Goal: Task Accomplishment & Management: Manage account settings

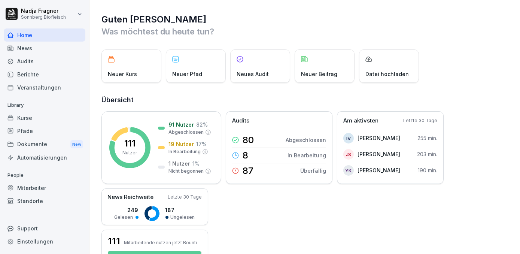
click at [43, 116] on div "Kurse" at bounding box center [45, 117] width 82 height 13
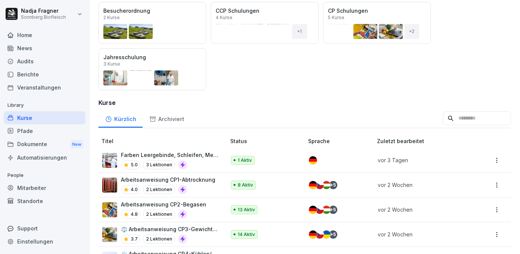
scroll to position [68, 0]
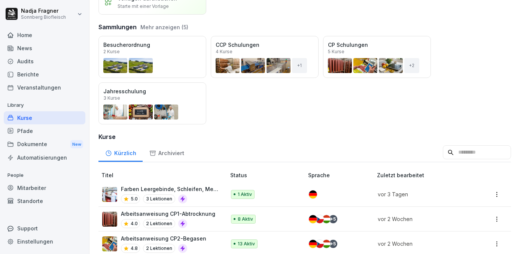
click at [36, 189] on div "Mitarbeiter" at bounding box center [45, 187] width 82 height 13
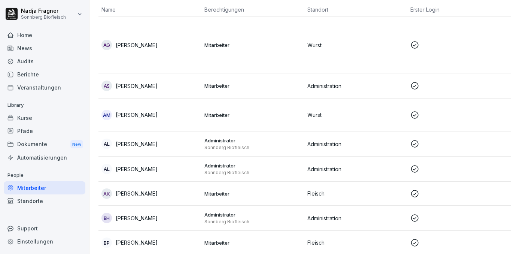
scroll to position [7, 0]
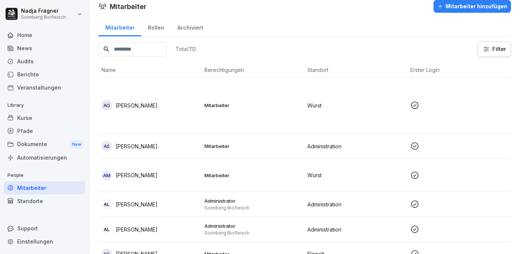
click at [195, 28] on div "Archiviert" at bounding box center [190, 26] width 39 height 19
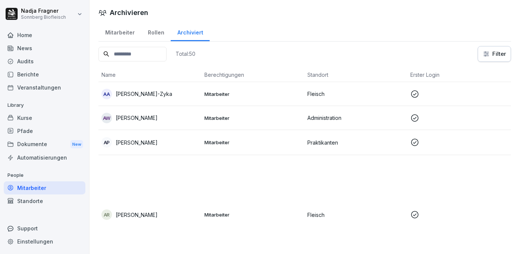
click at [30, 37] on div "Home" at bounding box center [45, 34] width 82 height 13
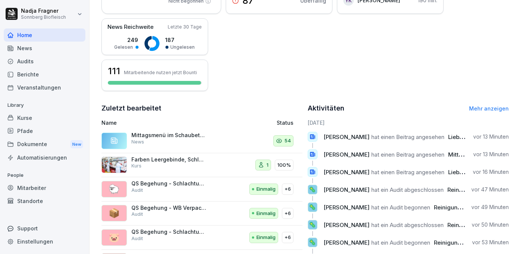
scroll to position [207, 0]
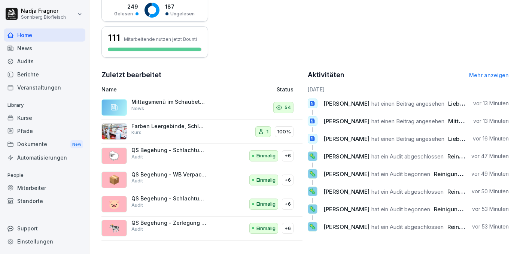
click at [494, 72] on link "Mehr anzeigen" at bounding box center [489, 75] width 40 height 6
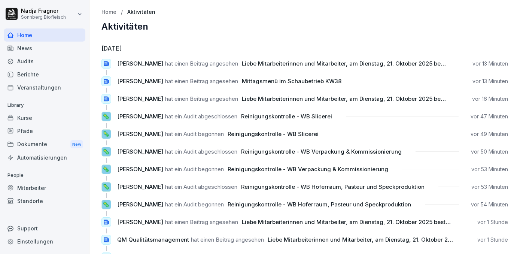
click at [35, 117] on div "Kurse" at bounding box center [45, 117] width 82 height 13
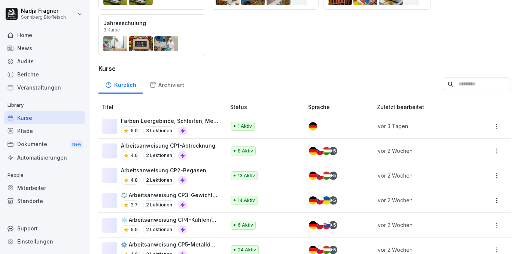
scroll to position [170, 0]
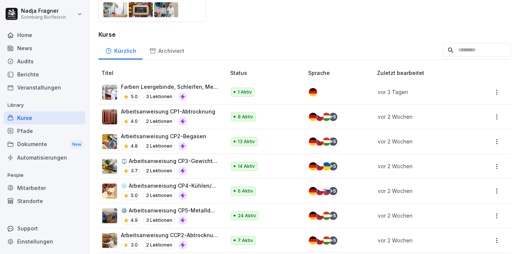
click at [186, 134] on p "Arbeitsanweisung CP2-Begasen" at bounding box center [163, 136] width 85 height 8
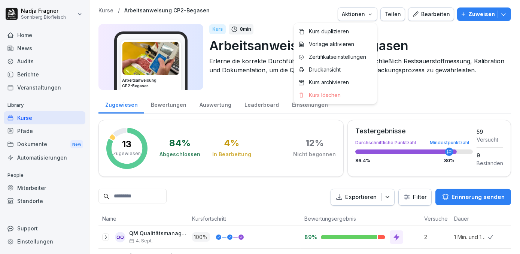
click at [373, 15] on icon "button" at bounding box center [370, 14] width 6 height 6
click at [325, 71] on p "Druckansicht" at bounding box center [325, 69] width 32 height 7
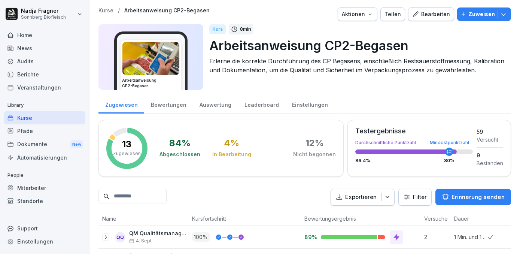
click at [371, 15] on icon "button" at bounding box center [370, 14] width 6 height 6
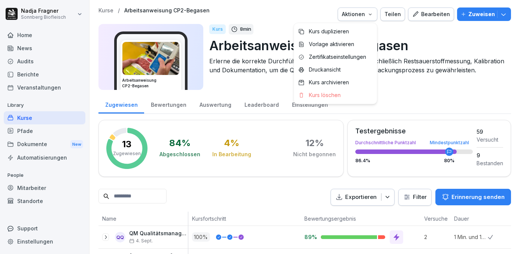
click at [371, 15] on icon "button" at bounding box center [370, 14] width 6 height 6
click at [370, 13] on icon "button" at bounding box center [370, 14] width 6 height 6
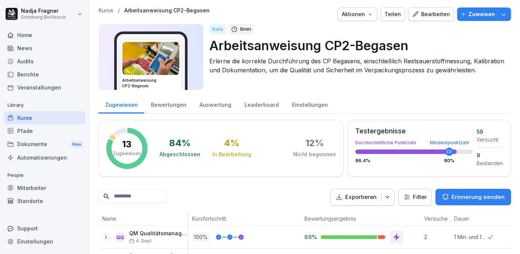
click at [33, 114] on div "Kurse" at bounding box center [45, 117] width 82 height 13
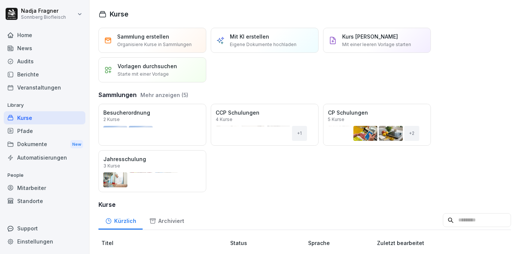
scroll to position [102, 0]
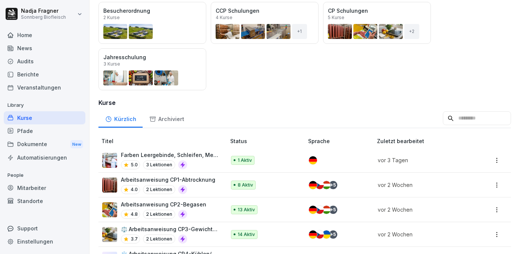
click at [184, 154] on p "Farben Leergebinde, Schleifen, Messer_Rinderbetrieb" at bounding box center [169, 155] width 97 height 8
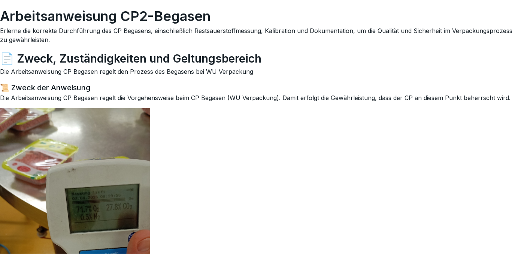
drag, startPoint x: 436, startPoint y: 1, endPoint x: 280, endPoint y: 55, distance: 165.3
click at [280, 55] on h2 "📄 Zweck, Zuständigkeiten und Geltungsbereich" at bounding box center [257, 58] width 515 height 17
click at [224, 235] on div "📜 Zweck der Anweisung Die Arbeitsanweisung CP Begasen regelt die Vorgehensweise…" at bounding box center [257, 230] width 515 height 296
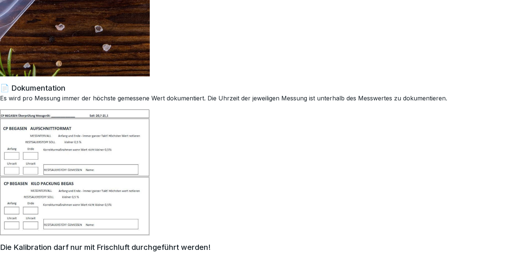
scroll to position [1052, 0]
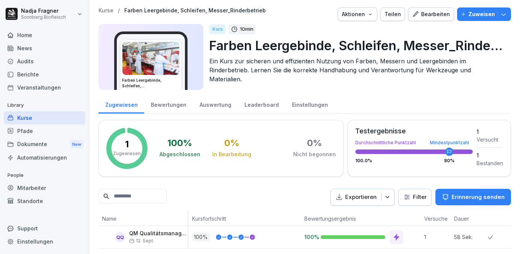
click at [171, 105] on div "Bewertungen" at bounding box center [168, 103] width 49 height 19
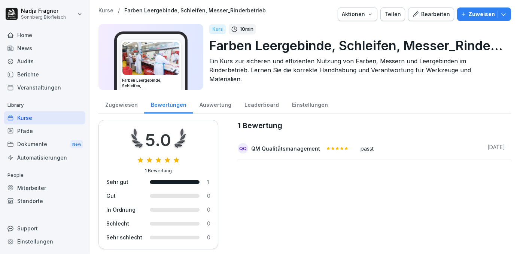
click at [117, 105] on div "Zugewiesen" at bounding box center [121, 103] width 46 height 19
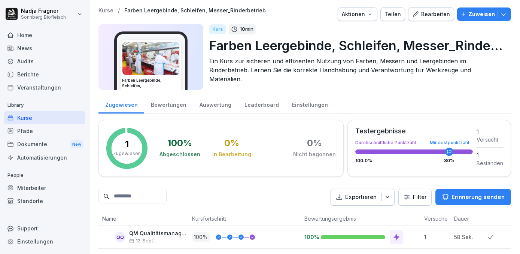
scroll to position [11, 0]
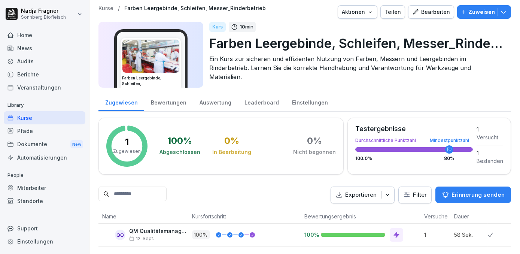
click at [501, 7] on button "Zuweisen" at bounding box center [484, 11] width 54 height 13
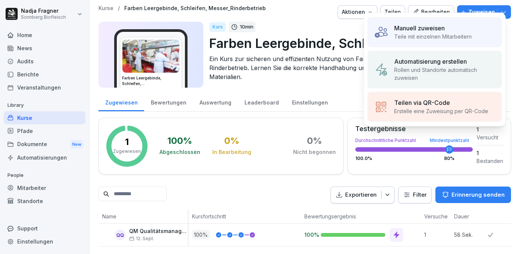
click at [441, 34] on p "Teile mit einzelnen Mitarbeitern" at bounding box center [433, 37] width 78 height 8
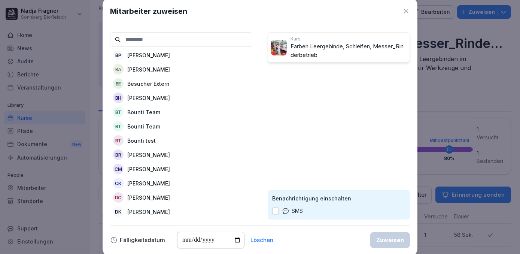
scroll to position [0, 0]
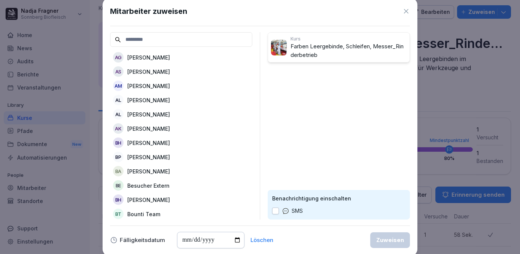
click at [405, 14] on icon at bounding box center [406, 10] width 7 height 7
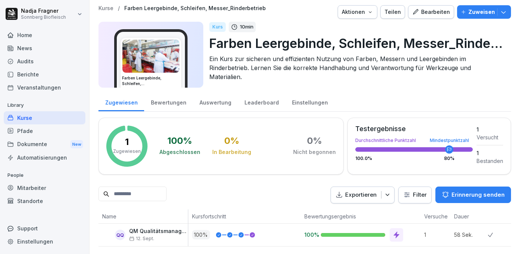
click at [496, 8] on button "Zuweisen" at bounding box center [484, 11] width 54 height 13
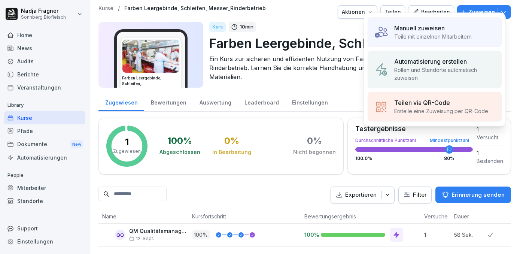
click at [449, 60] on p "Automatisierung erstellen" at bounding box center [430, 61] width 73 height 9
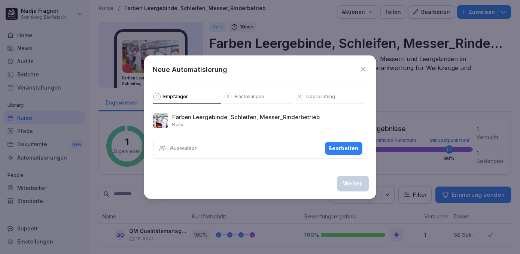
click at [348, 149] on div "Bearbeiten" at bounding box center [344, 148] width 30 height 8
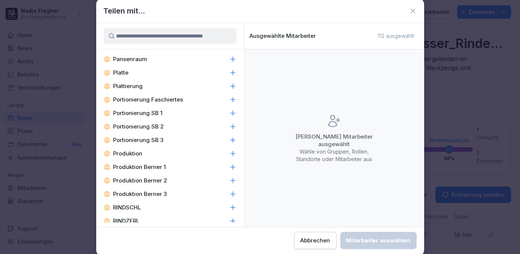
scroll to position [1327, 0]
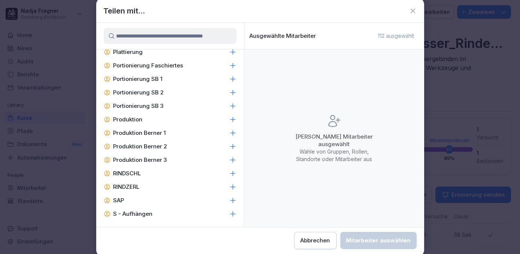
click at [129, 191] on p "RINDZERL" at bounding box center [126, 186] width 26 height 7
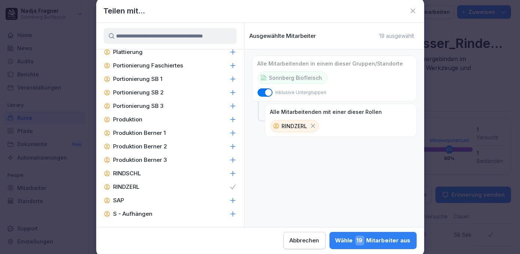
click at [378, 243] on div "Wähle 19 Mitarbeiter aus" at bounding box center [373, 241] width 75 height 10
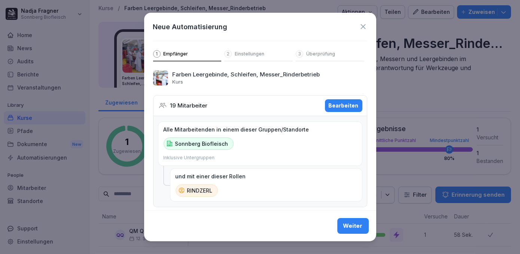
click at [355, 227] on div "Weiter" at bounding box center [352, 226] width 19 height 8
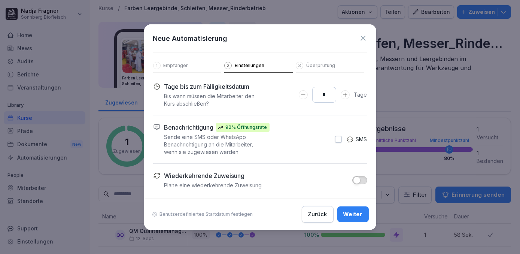
click at [346, 94] on icon "Days to complete number input erhöhen" at bounding box center [345, 95] width 6 height 6
type input "**"
click at [346, 94] on icon "Days to complete number input erhöhen" at bounding box center [345, 95] width 6 height 6
click at [346, 214] on div "Weiter" at bounding box center [352, 214] width 19 height 8
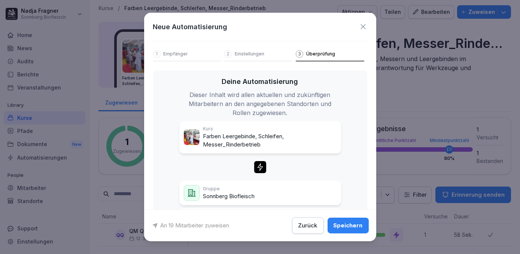
scroll to position [37, 0]
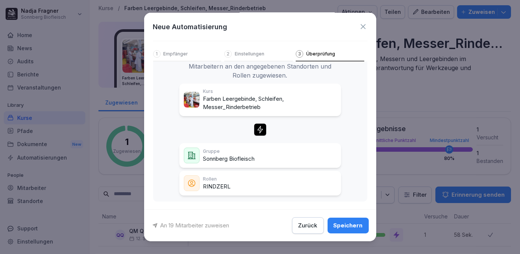
click at [345, 225] on div "Speichern" at bounding box center [348, 225] width 29 height 8
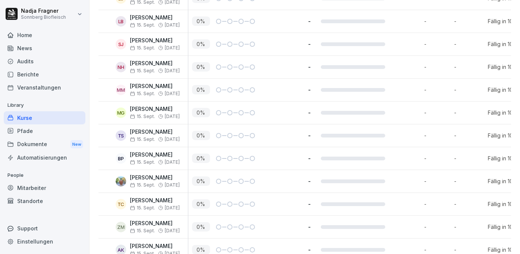
scroll to position [171, 0]
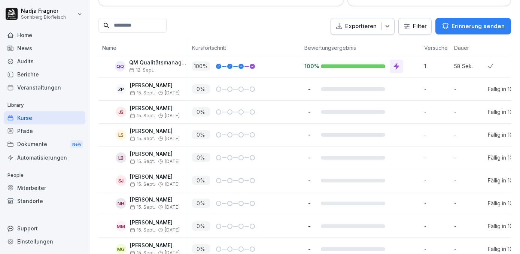
click at [46, 117] on div "Kurse" at bounding box center [45, 117] width 82 height 13
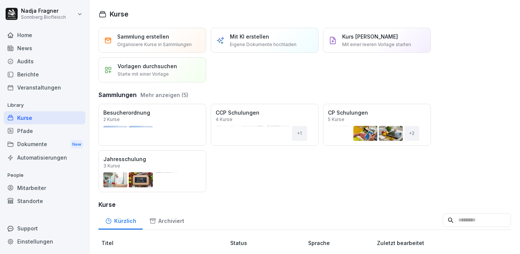
scroll to position [136, 0]
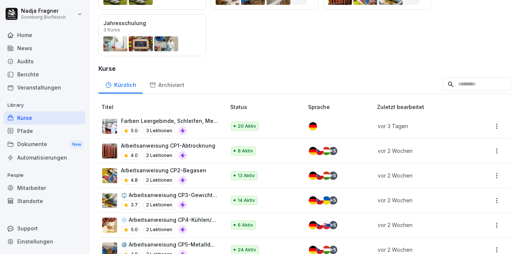
click at [37, 190] on div "Mitarbeiter" at bounding box center [45, 187] width 82 height 13
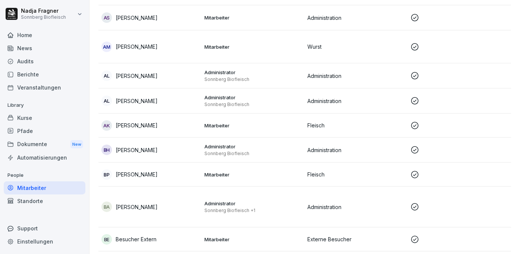
scroll to position [7, 0]
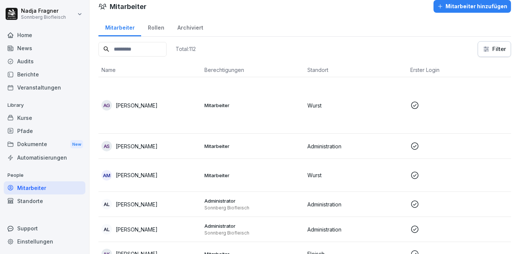
click at [160, 50] on input at bounding box center [132, 49] width 68 height 15
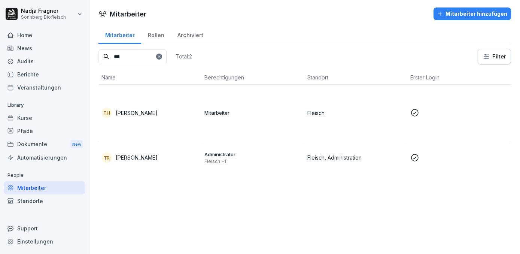
type input "***"
click at [298, 159] on p "Fleisch +1" at bounding box center [252, 161] width 97 height 6
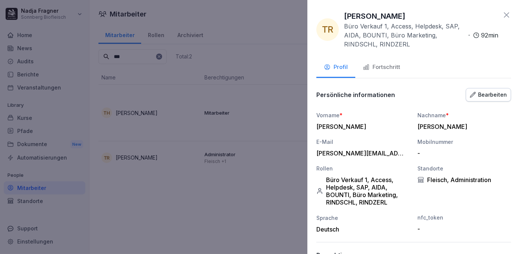
click at [495, 94] on div "Bearbeiten" at bounding box center [488, 95] width 37 height 8
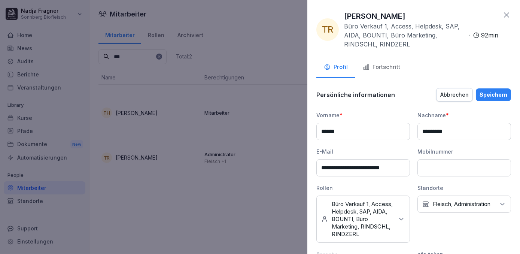
scroll to position [34, 0]
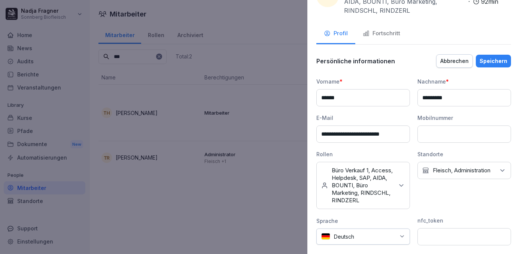
click at [376, 201] on p "Büro Verkauf 1, Access, Helpdesk, SAP, AIDA, BOUNTI, Büro Marketing, RINDSCHL, …" at bounding box center [363, 185] width 62 height 37
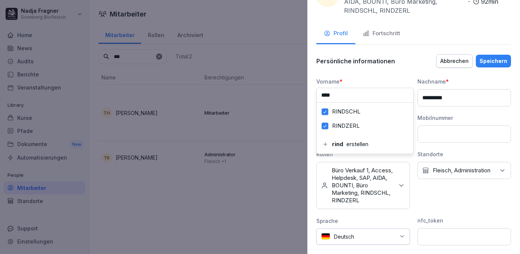
type input "****"
click at [325, 125] on button "RINDZERL" at bounding box center [325, 125] width 7 height 7
click at [326, 112] on button "RINDSCHL" at bounding box center [325, 111] width 7 height 7
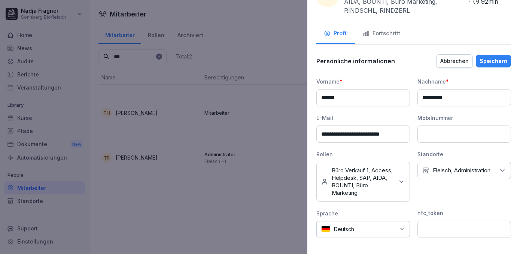
click at [492, 62] on div "Speichern" at bounding box center [494, 61] width 28 height 8
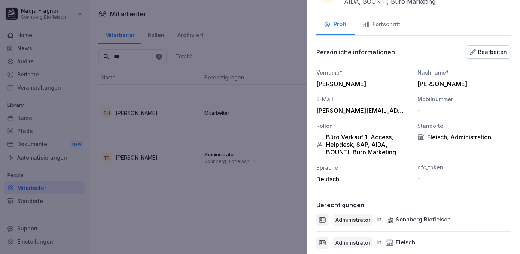
scroll to position [29, 0]
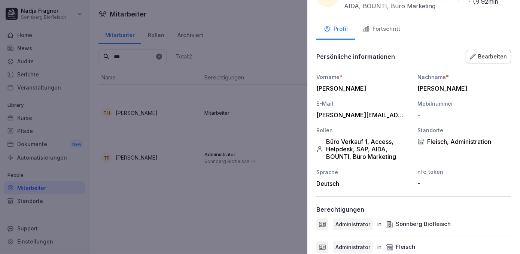
click at [33, 119] on div at bounding box center [260, 127] width 520 height 254
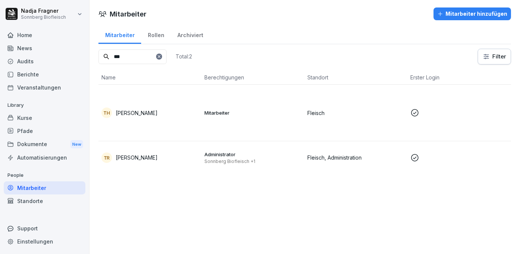
click at [33, 119] on div "Kurse" at bounding box center [45, 117] width 82 height 13
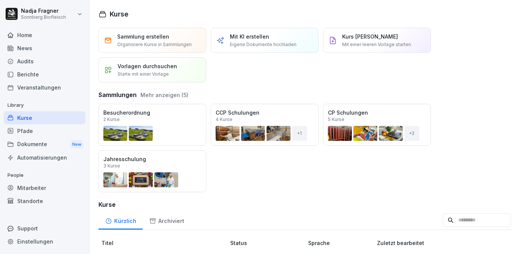
scroll to position [102, 0]
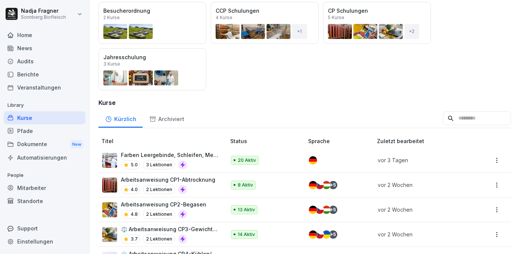
click at [171, 156] on p "Farben Leergebinde, Schleifen, Messer_Rinderbetrieb" at bounding box center [169, 155] width 97 height 8
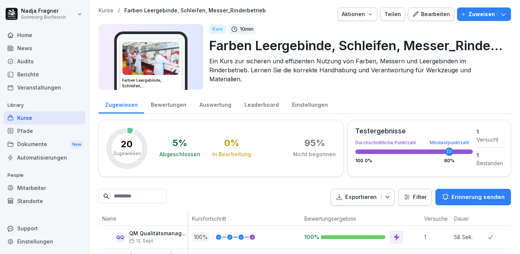
click at [28, 40] on div "Home" at bounding box center [45, 34] width 82 height 13
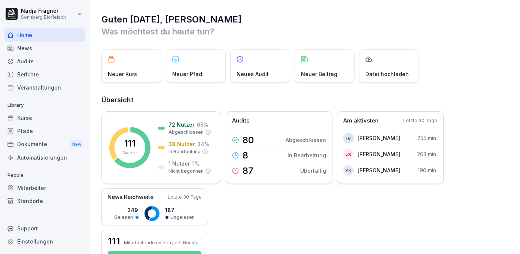
click at [25, 48] on div "News" at bounding box center [45, 48] width 82 height 13
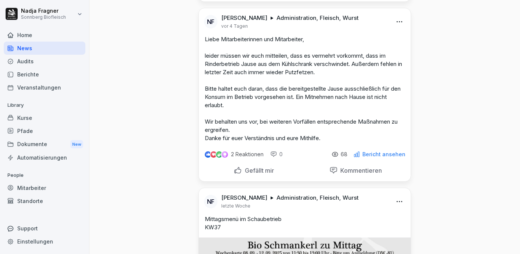
scroll to position [476, 0]
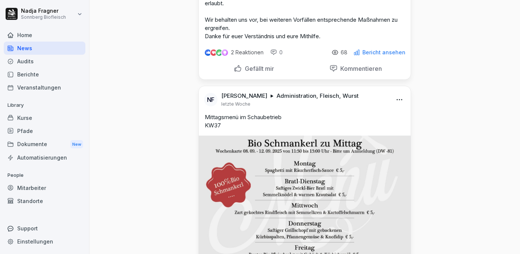
click at [396, 95] on html "[PERSON_NAME] Sonnberg Biofleisch Home News Audits Berichte Veranstaltungen Lib…" at bounding box center [260, 127] width 520 height 254
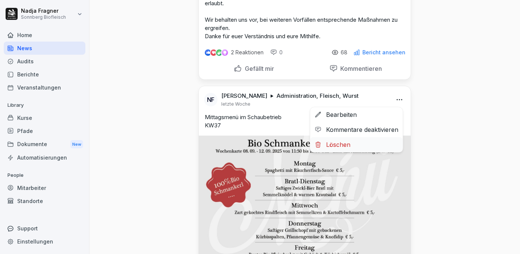
click at [339, 141] on div "Löschen" at bounding box center [356, 144] width 92 height 15
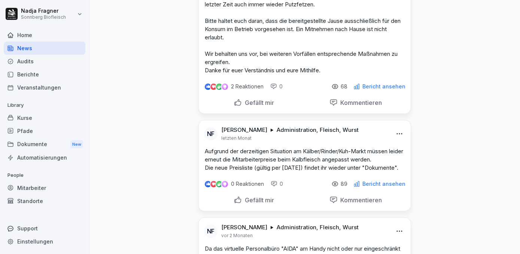
scroll to position [306, 0]
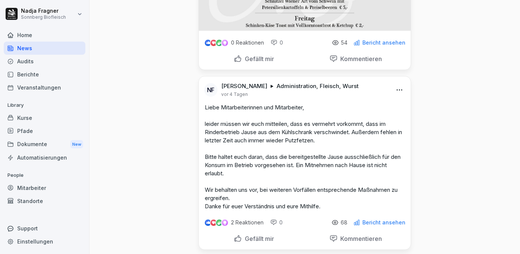
click at [25, 38] on div "Home" at bounding box center [45, 34] width 82 height 13
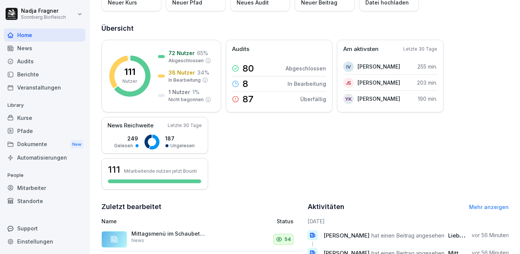
scroll to position [37, 0]
